Goal: Task Accomplishment & Management: Manage account settings

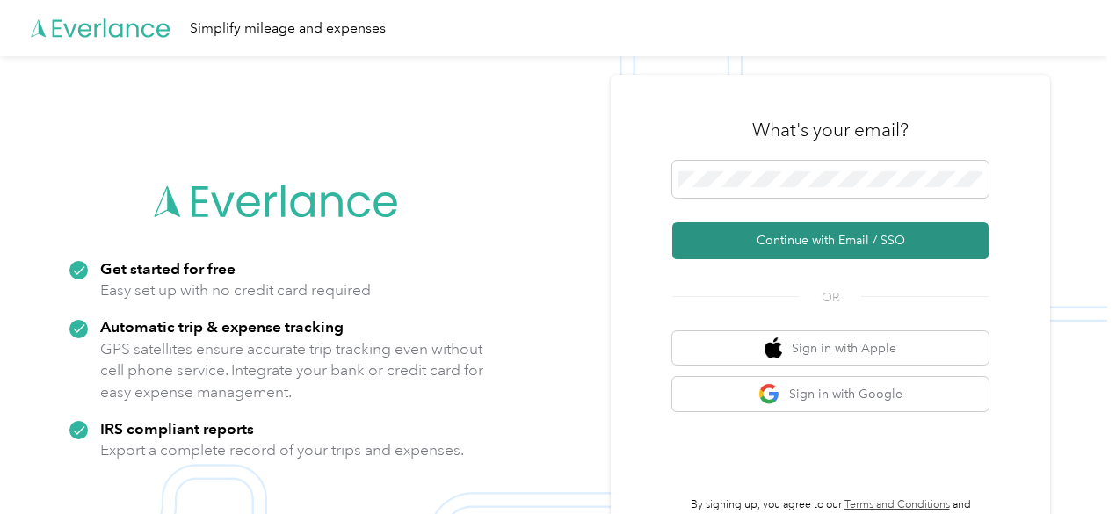
click at [824, 244] on button "Continue with Email / SSO" at bounding box center [830, 240] width 316 height 37
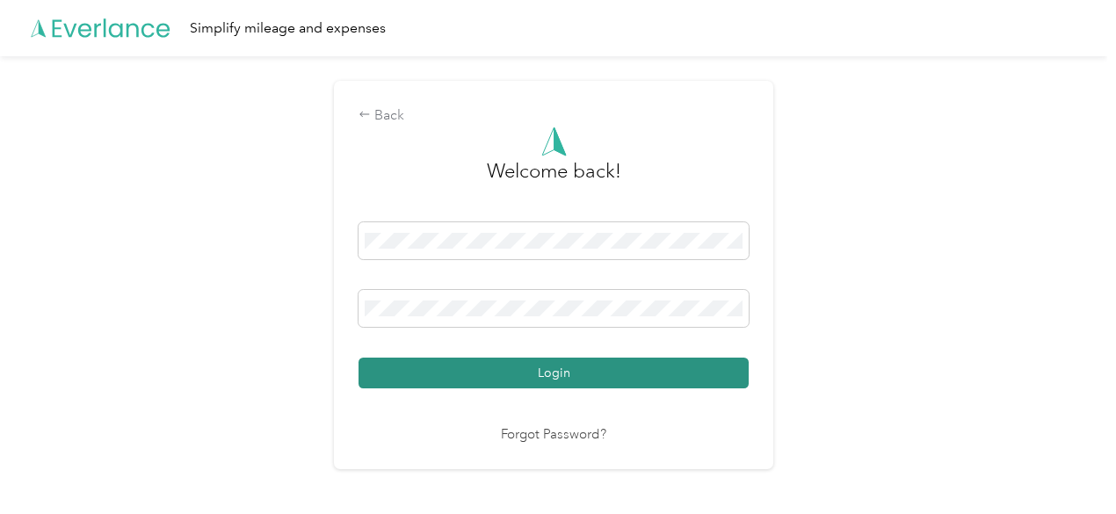
click at [543, 370] on button "Login" at bounding box center [554, 373] width 390 height 31
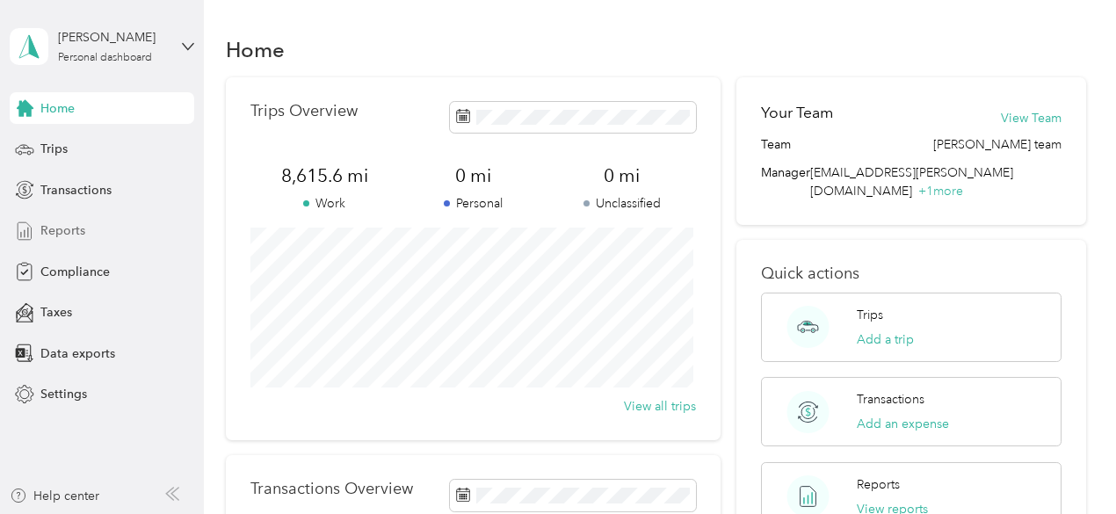
click at [61, 223] on span "Reports" at bounding box center [62, 230] width 45 height 18
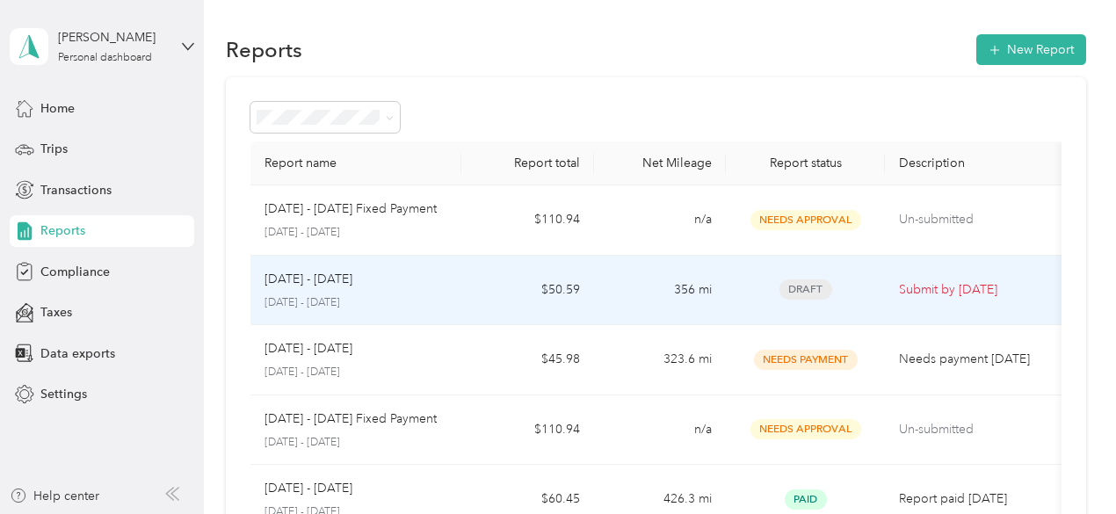
click at [376, 275] on div "[DATE] - [DATE]" at bounding box center [357, 279] width 184 height 19
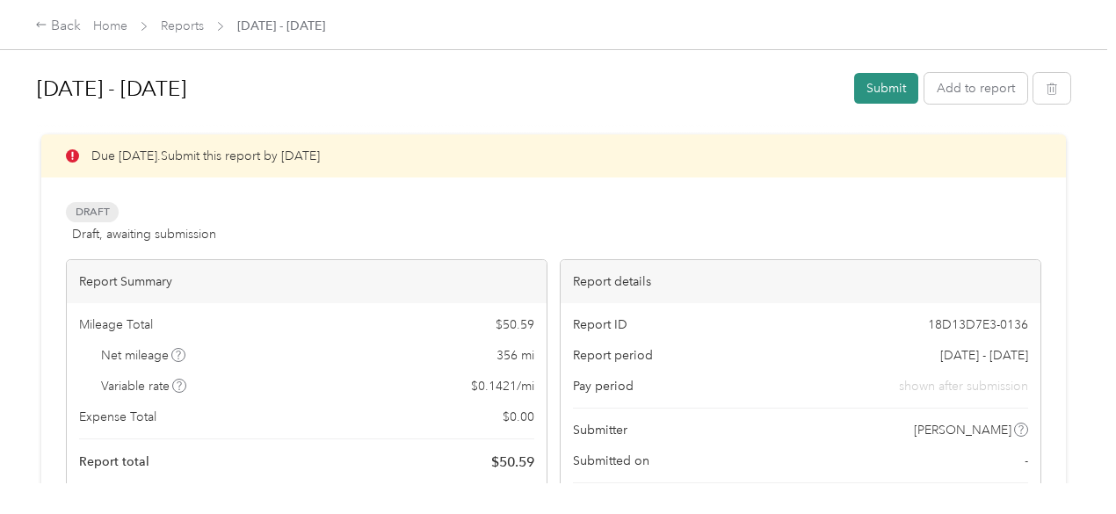
click at [872, 84] on button "Submit" at bounding box center [886, 88] width 64 height 31
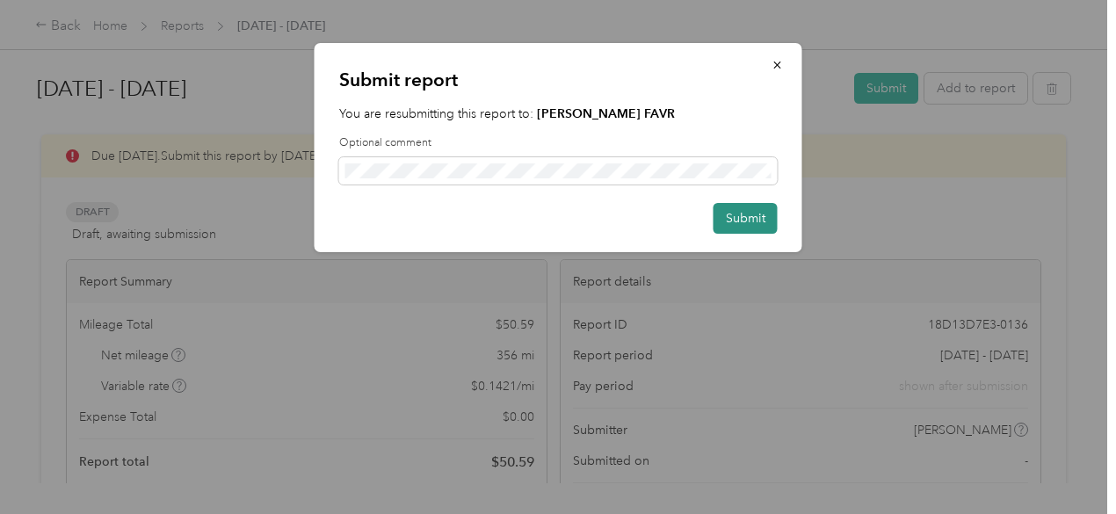
click at [745, 212] on button "Submit" at bounding box center [746, 218] width 64 height 31
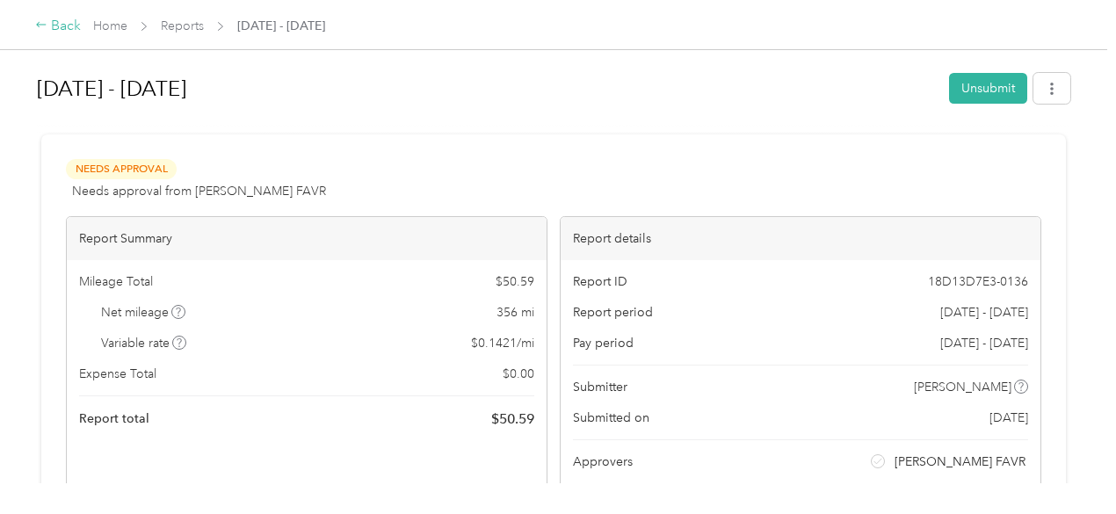
click at [56, 25] on div "Back" at bounding box center [58, 26] width 46 height 21
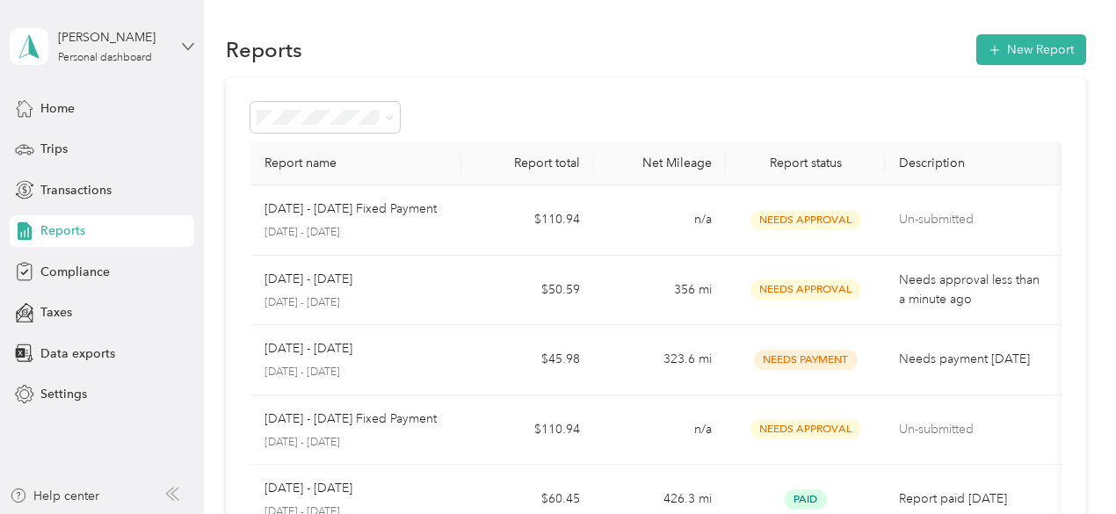
click at [186, 43] on icon at bounding box center [188, 46] width 12 height 12
click at [74, 138] on div "Log out" at bounding box center [59, 144] width 68 height 18
